Goal: Task Accomplishment & Management: Complete application form

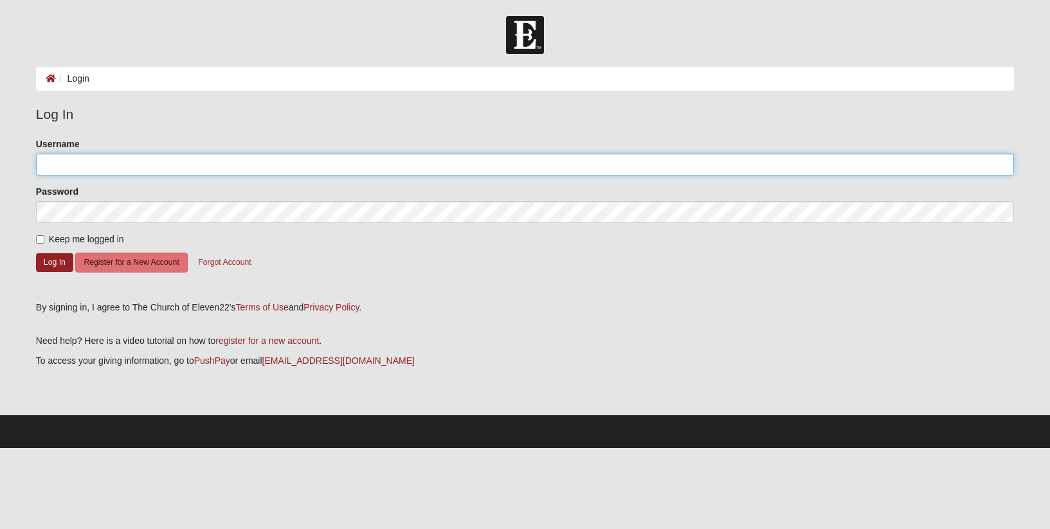
click at [104, 167] on input "Username" at bounding box center [525, 165] width 978 height 22
type input "[PERSON_NAME][EMAIL_ADDRESS][PERSON_NAME][DOMAIN_NAME]"
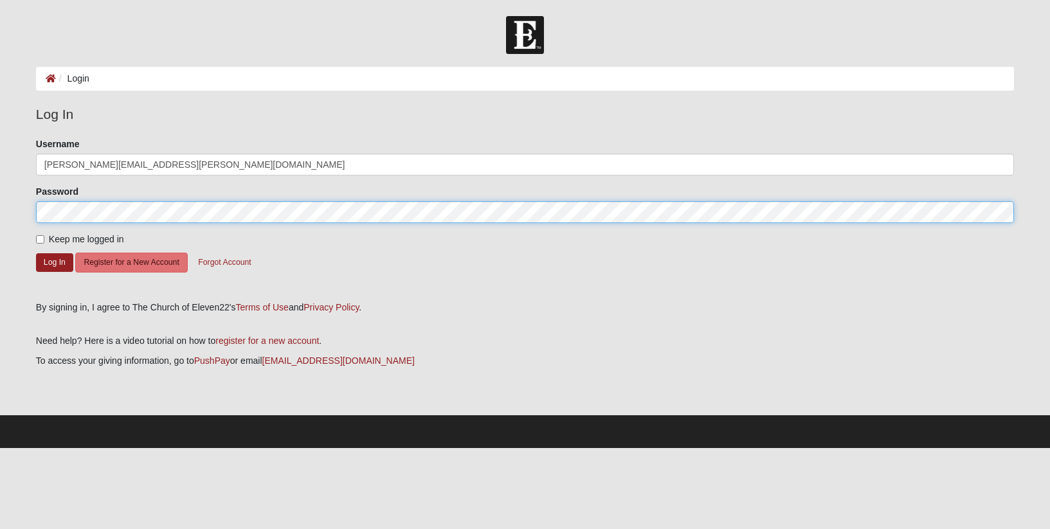
click at [36, 253] on button "Log In" at bounding box center [54, 262] width 37 height 19
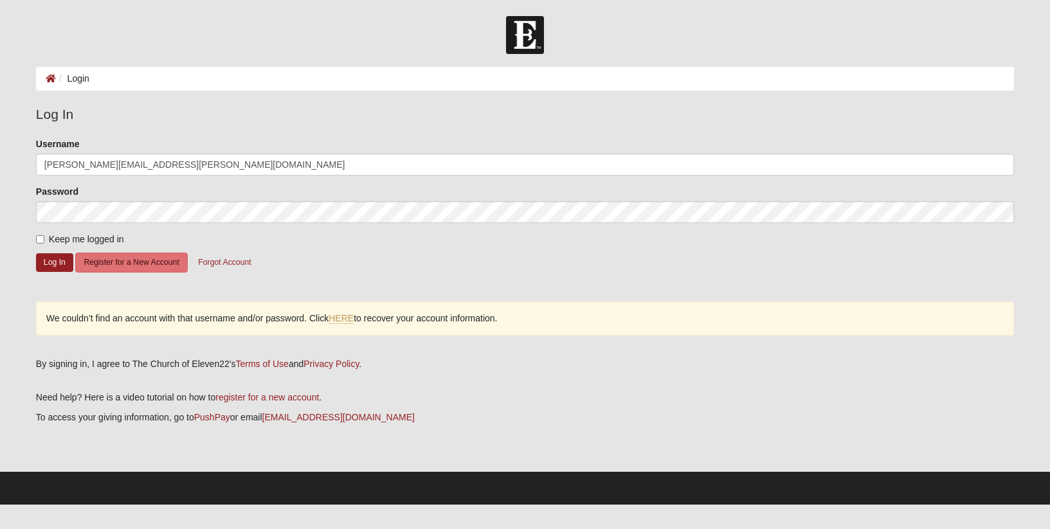
click at [205, 305] on div "We couldn’t find an account with that username and/or password. Click HERE to r…" at bounding box center [525, 319] width 978 height 34
click at [347, 318] on link "HERE" at bounding box center [341, 318] width 25 height 11
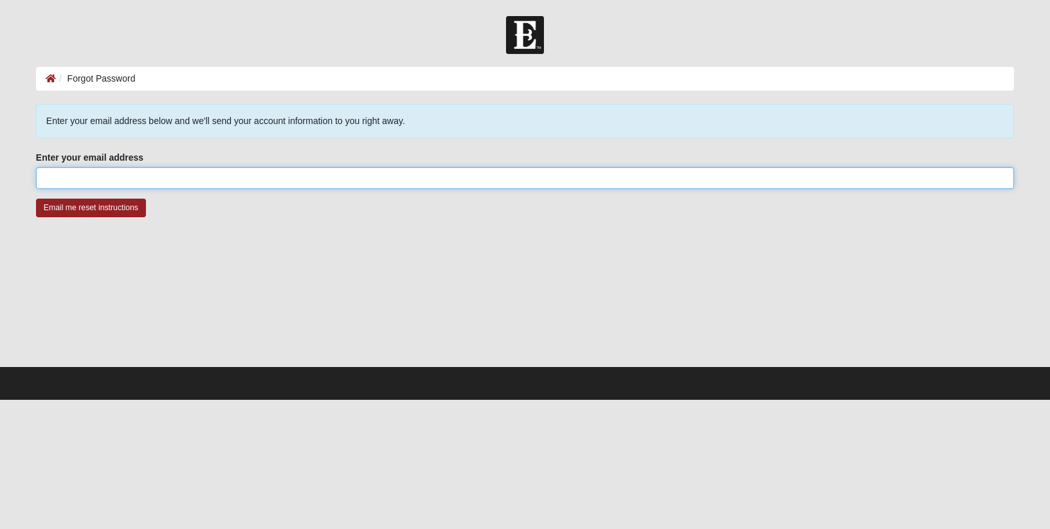
click at [123, 177] on input "Enter your email address" at bounding box center [525, 178] width 978 height 22
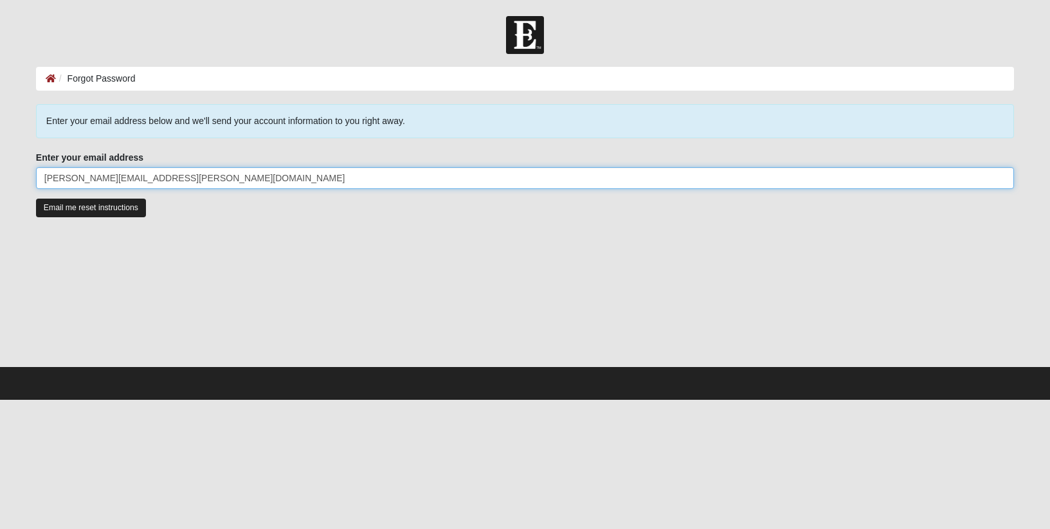
type input "[PERSON_NAME][EMAIL_ADDRESS][PERSON_NAME][DOMAIN_NAME]"
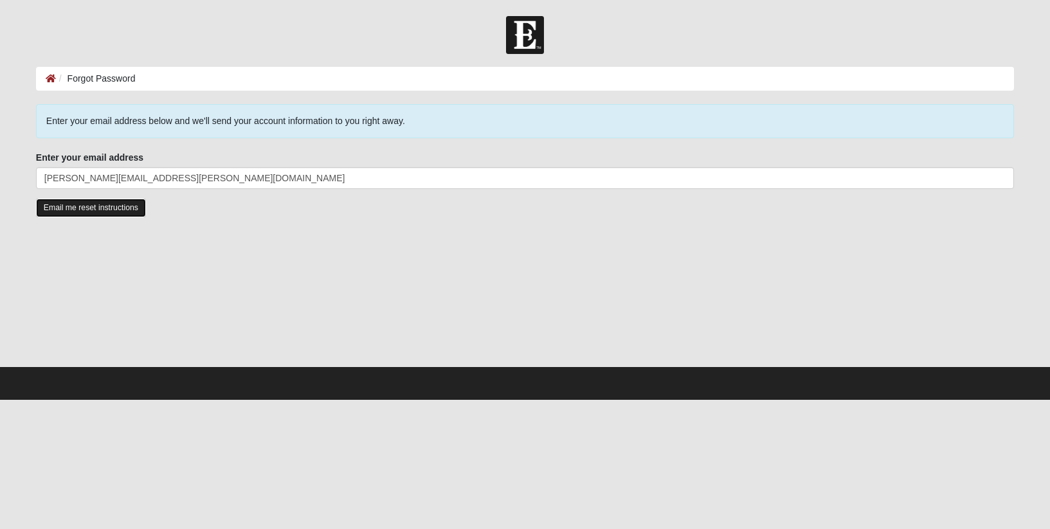
click at [91, 208] on input "Email me reset instructions" at bounding box center [91, 208] width 110 height 19
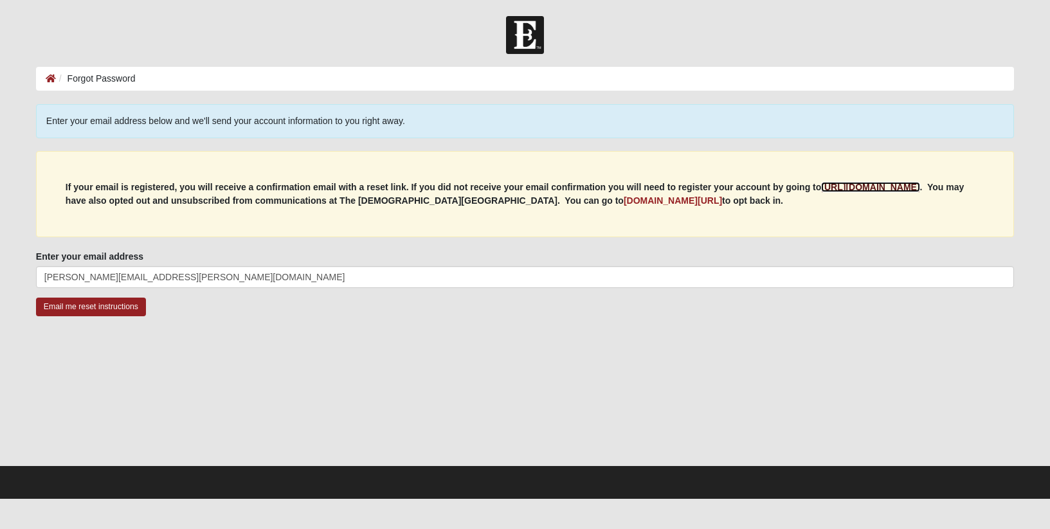
click at [868, 189] on b "[URL][DOMAIN_NAME]" at bounding box center [870, 187] width 98 height 10
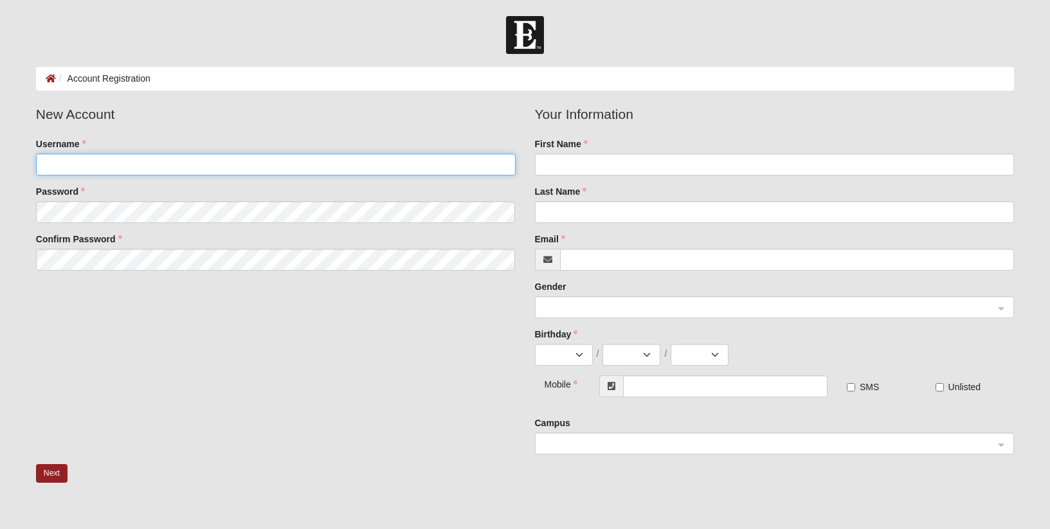
click at [172, 163] on input "Username" at bounding box center [276, 165] width 480 height 22
type input "kphannigan"
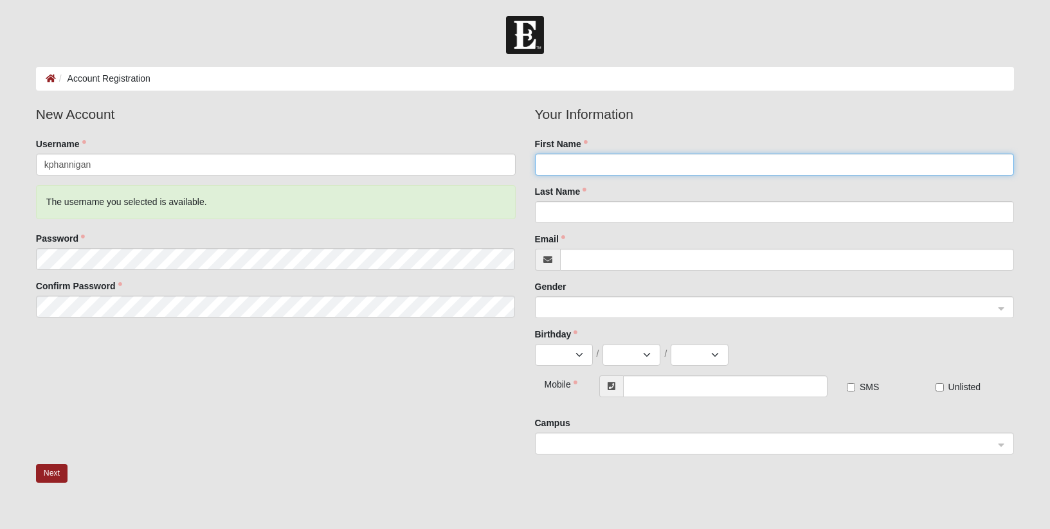
click at [595, 166] on input "First Name" at bounding box center [775, 165] width 480 height 22
type input "Kimberly"
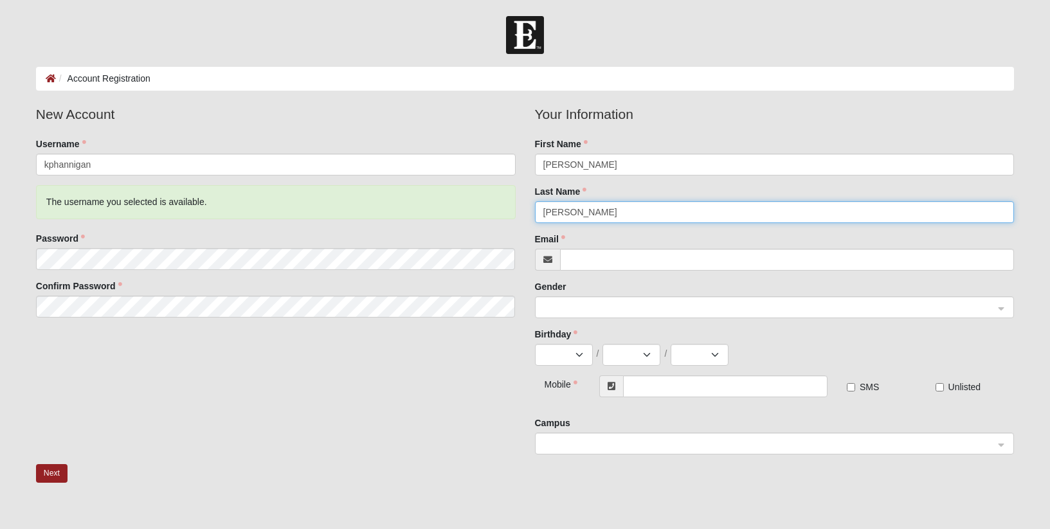
type input "Hannigan"
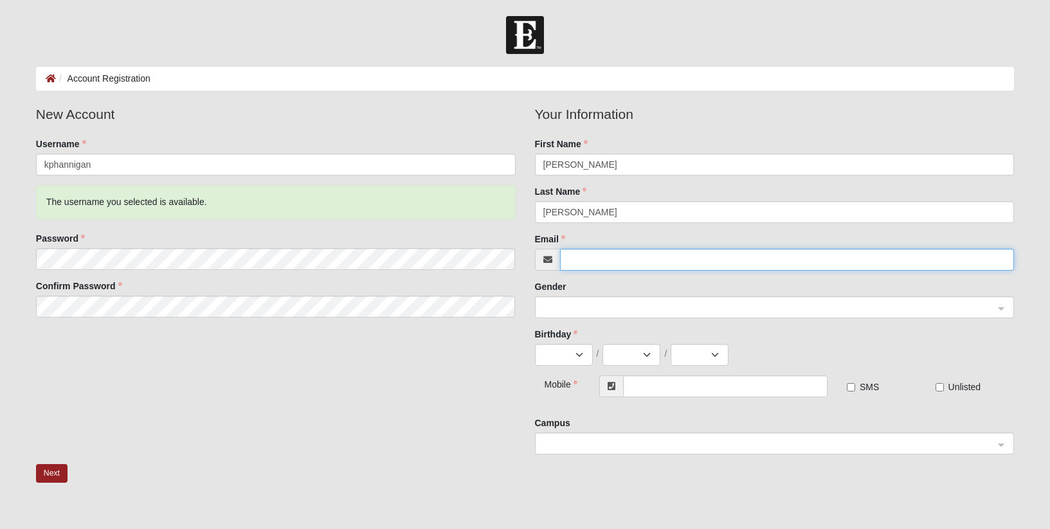
click at [599, 266] on input "Email" at bounding box center [787, 260] width 455 height 22
click at [595, 261] on input "Email" at bounding box center [787, 260] width 455 height 22
click at [581, 303] on span at bounding box center [768, 308] width 451 height 14
type input "[PERSON_NAME][EMAIL_ADDRESS][PERSON_NAME][DOMAIN_NAME]"
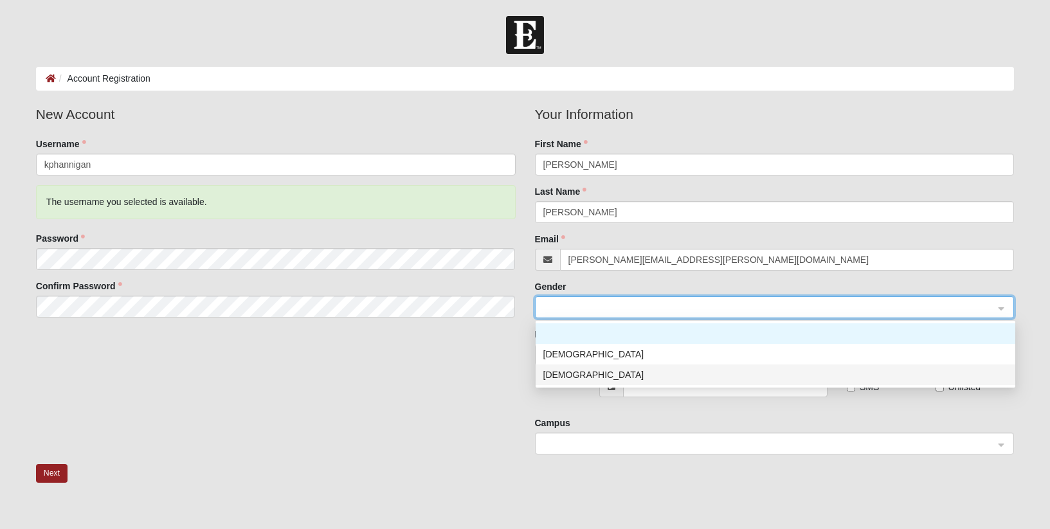
click at [562, 372] on div "Female" at bounding box center [775, 375] width 464 height 14
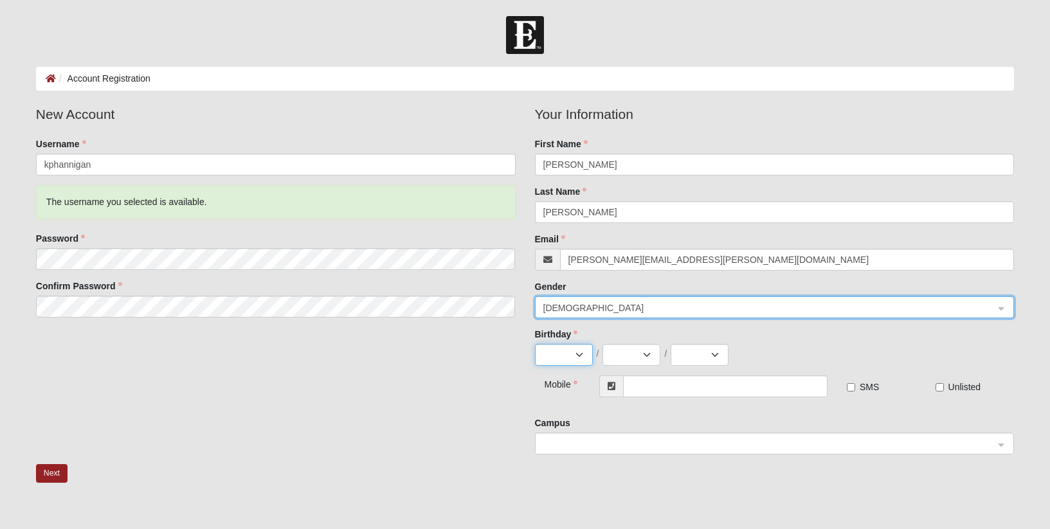
click at [559, 356] on select "Jan Feb Mar Apr May Jun Jul Aug Sep Oct Nov Dec" at bounding box center [564, 355] width 58 height 22
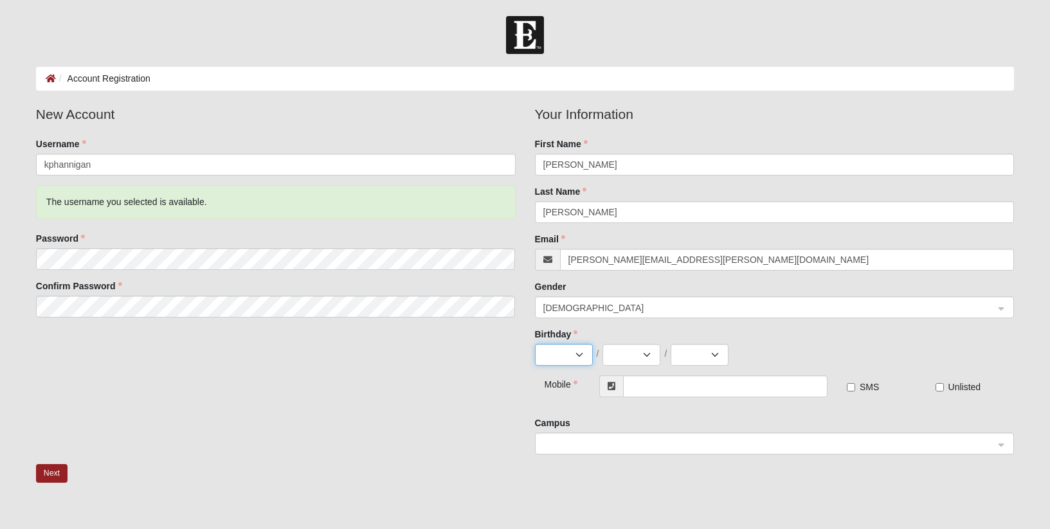
select select "10"
click at [535, 344] on select "Jan Feb Mar Apr May Jun Jul Aug Sep Oct Nov Dec" at bounding box center [564, 355] width 58 height 22
click at [623, 354] on select "1 2 3 4 5 6 7 8 9 10 11 12 13 14 15 16 17 18 19 20 21 22 23 24 25 26 27 28 29 3…" at bounding box center [632, 355] width 58 height 22
select select "11"
click at [603, 344] on select "1 2 3 4 5 6 7 8 9 10 11 12 13 14 15 16 17 18 19 20 21 22 23 24 25 26 27 28 29 3…" at bounding box center [632, 355] width 58 height 22
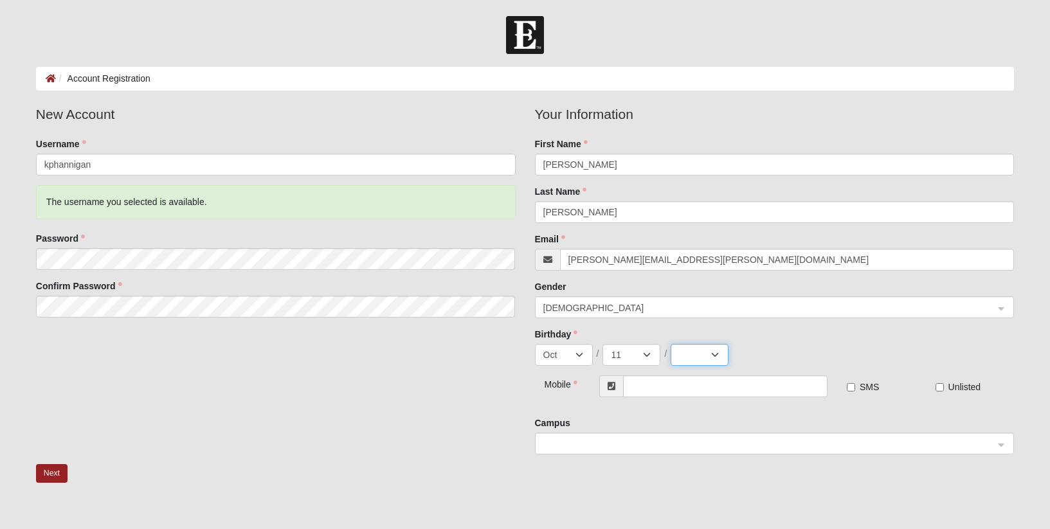
click at [694, 354] on select "2025 2024 2023 2022 2021 2020 2019 2018 2017 2016 2015 2014 2013 2012 2011 2010…" at bounding box center [700, 355] width 58 height 22
select select "1988"
click at [671, 344] on select "2025 2024 2023 2022 2021 2020 2019 2018 2017 2016 2015 2014 2013 2012 2011 2010…" at bounding box center [700, 355] width 58 height 22
click at [661, 394] on input "text" at bounding box center [725, 387] width 205 height 22
type input "(904) 434-7921"
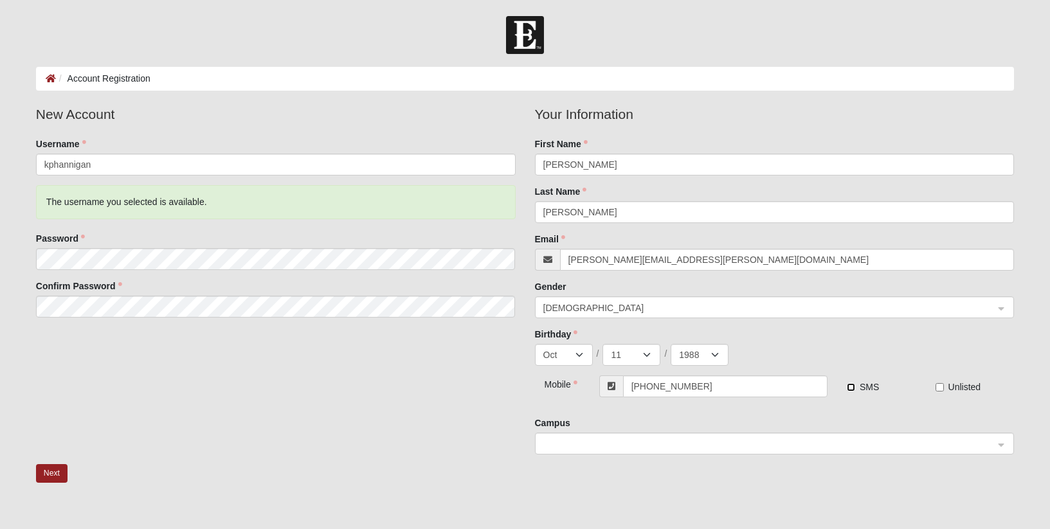
click at [851, 386] on input "SMS" at bounding box center [851, 387] width 8 height 8
checkbox input "true"
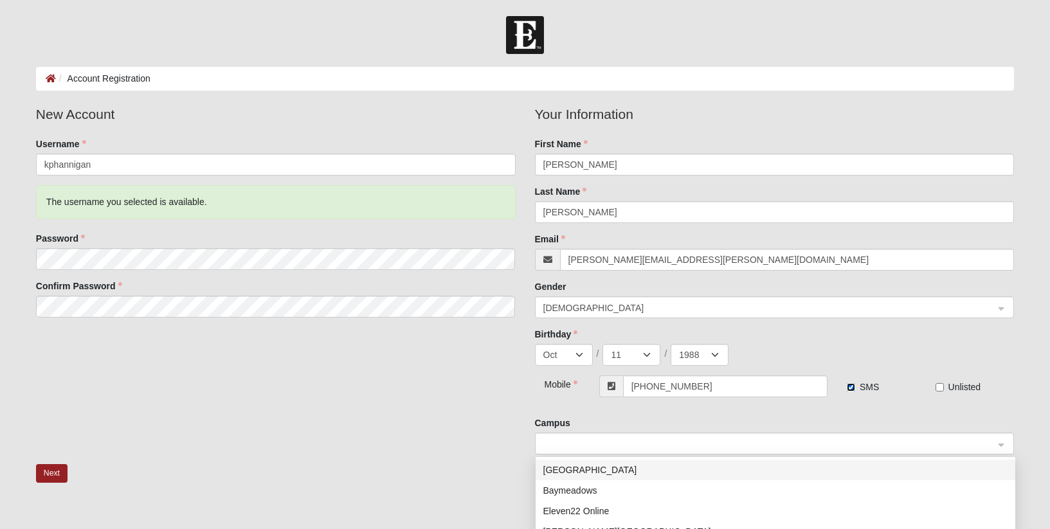
click at [653, 453] on span at bounding box center [770, 444] width 455 height 22
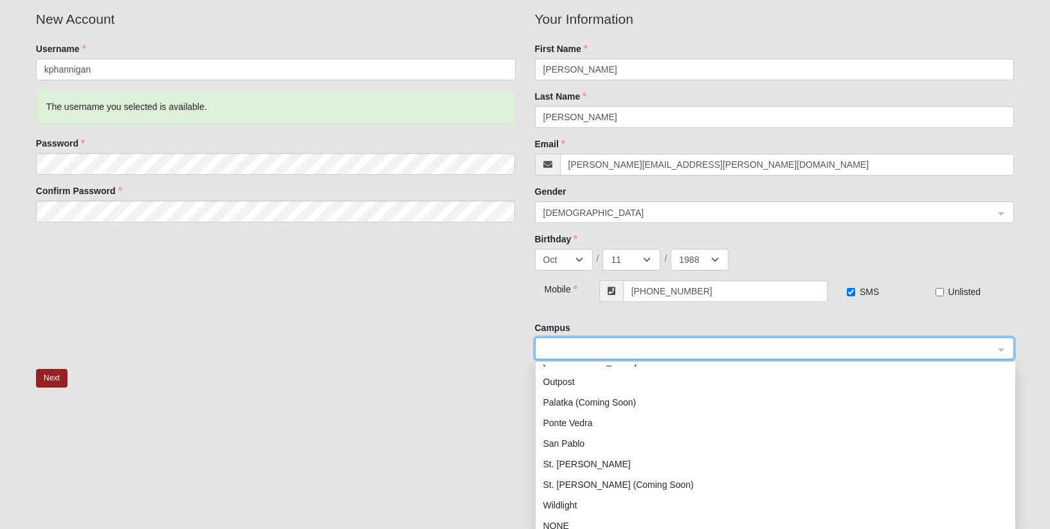
scroll to position [165, 0]
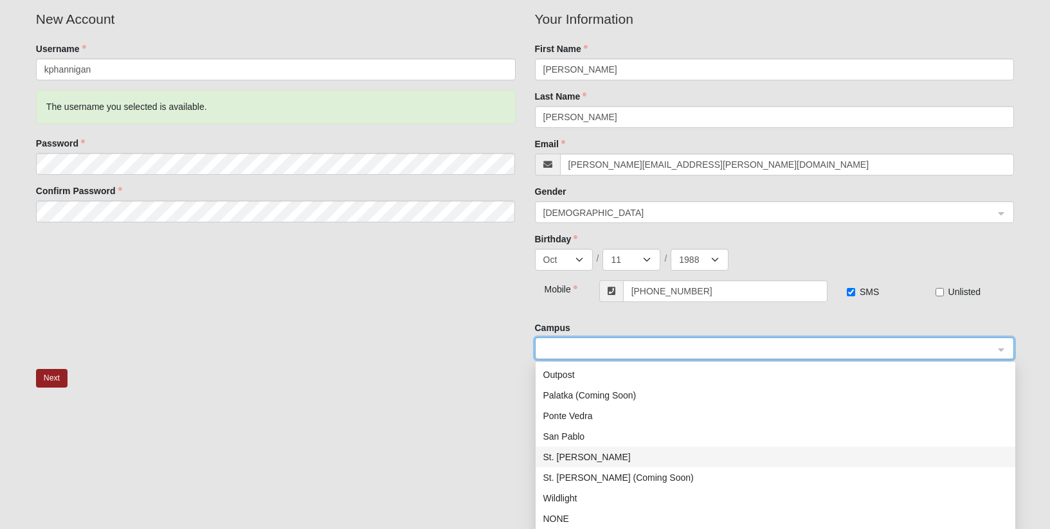
click at [570, 459] on div "St. Johns" at bounding box center [775, 457] width 464 height 14
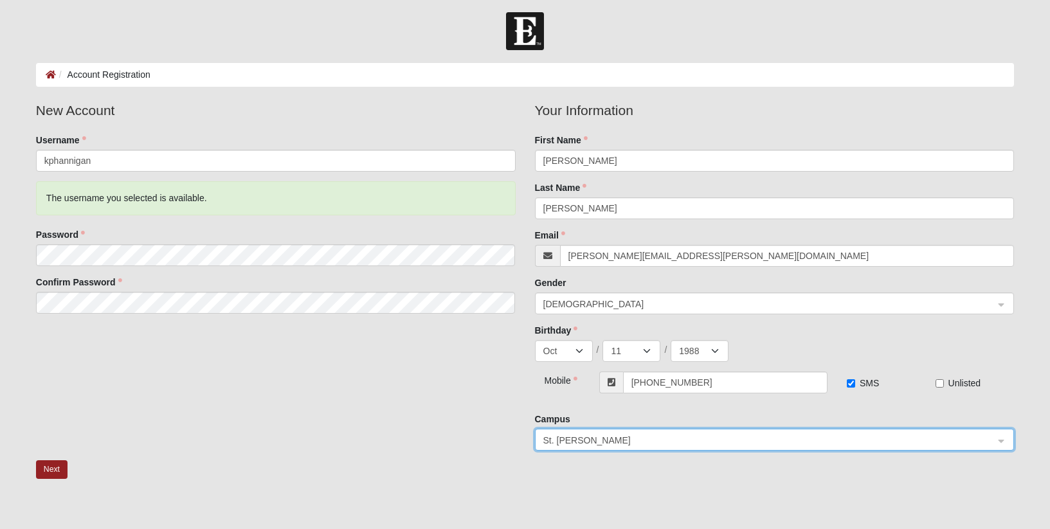
scroll to position [0, 0]
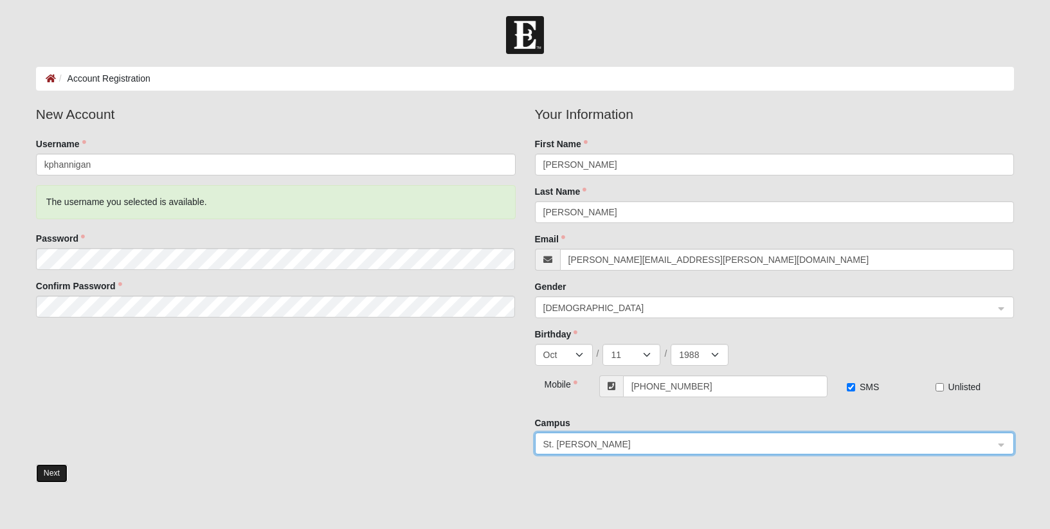
click at [54, 471] on button "Next" at bounding box center [52, 473] width 32 height 19
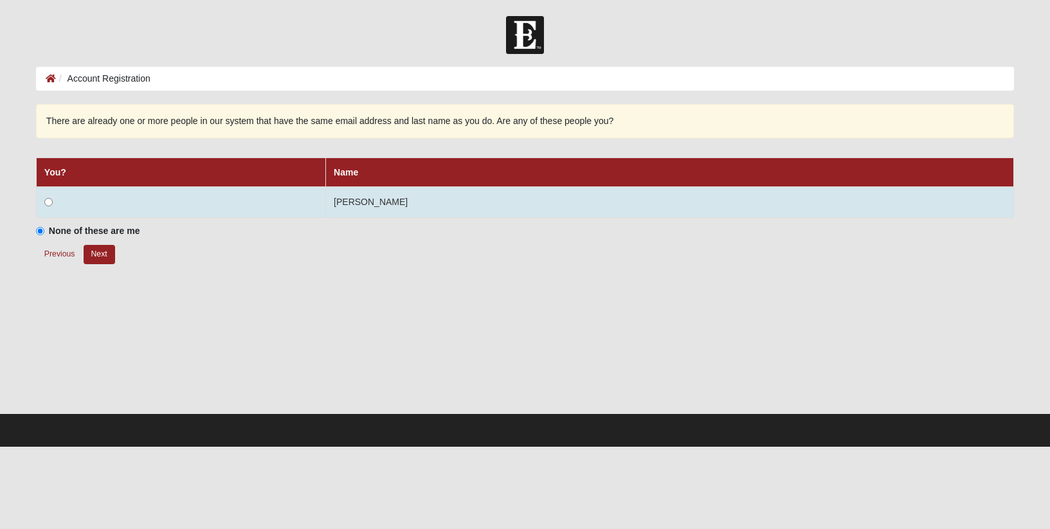
click at [134, 197] on td at bounding box center [180, 202] width 289 height 31
click at [48, 201] on input "radio" at bounding box center [48, 202] width 8 height 8
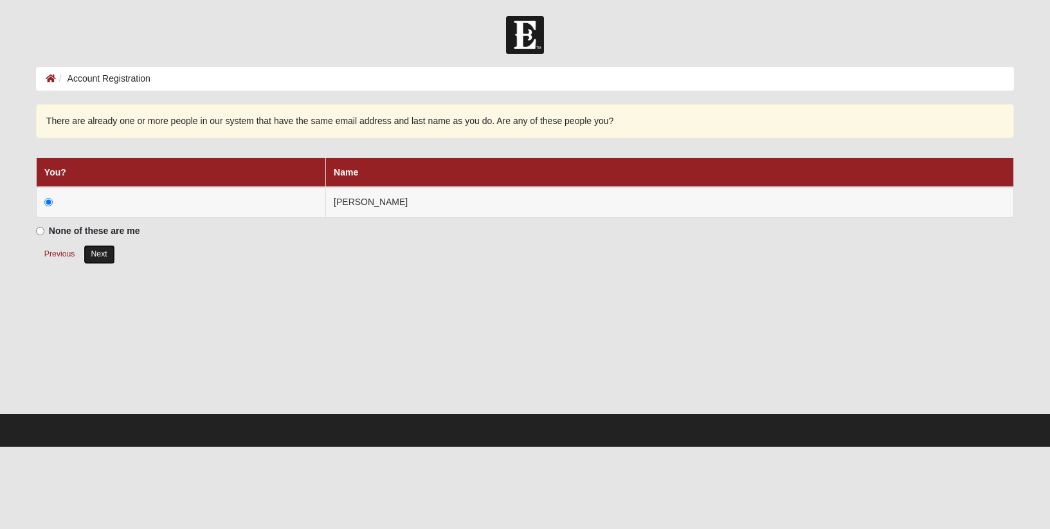
click at [103, 253] on button "Next" at bounding box center [100, 254] width 32 height 19
radio input "true"
